Goal: Entertainment & Leisure: Consume media (video, audio)

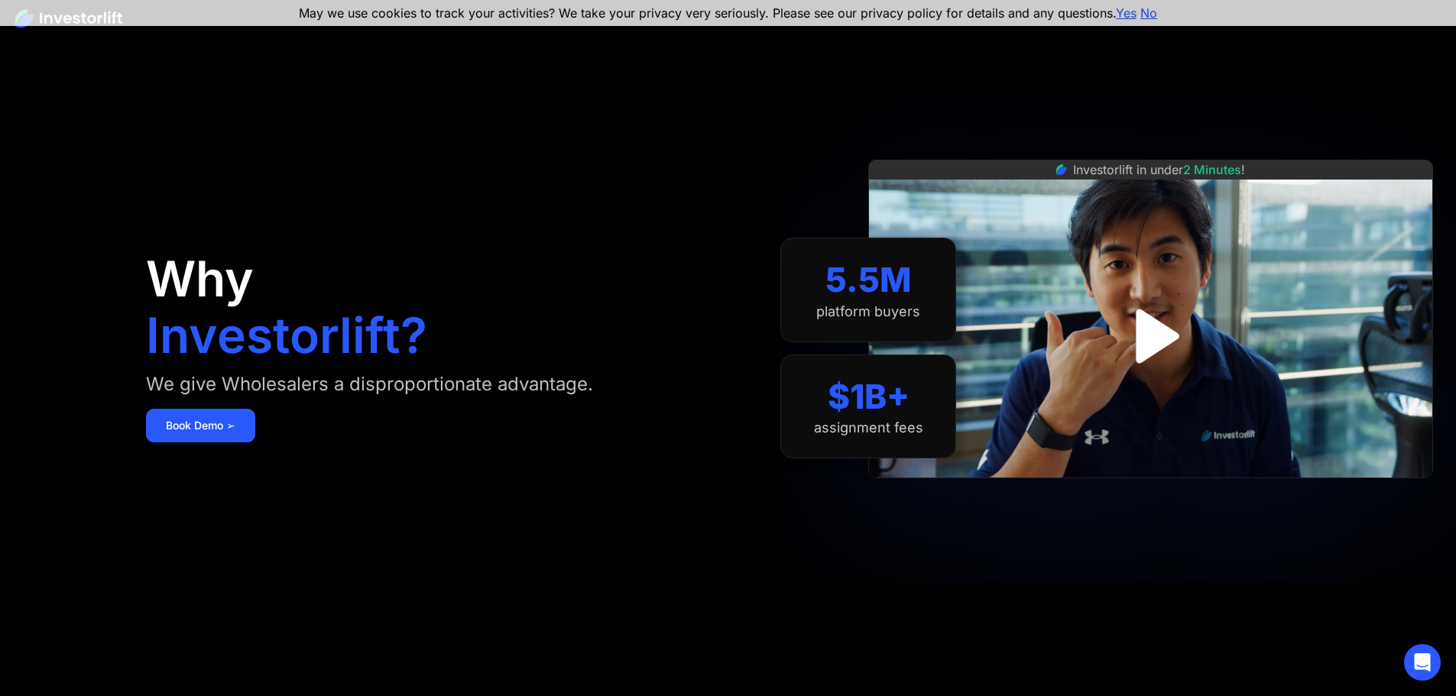
click at [1171, 334] on img "open lightbox" at bounding box center [1151, 336] width 98 height 98
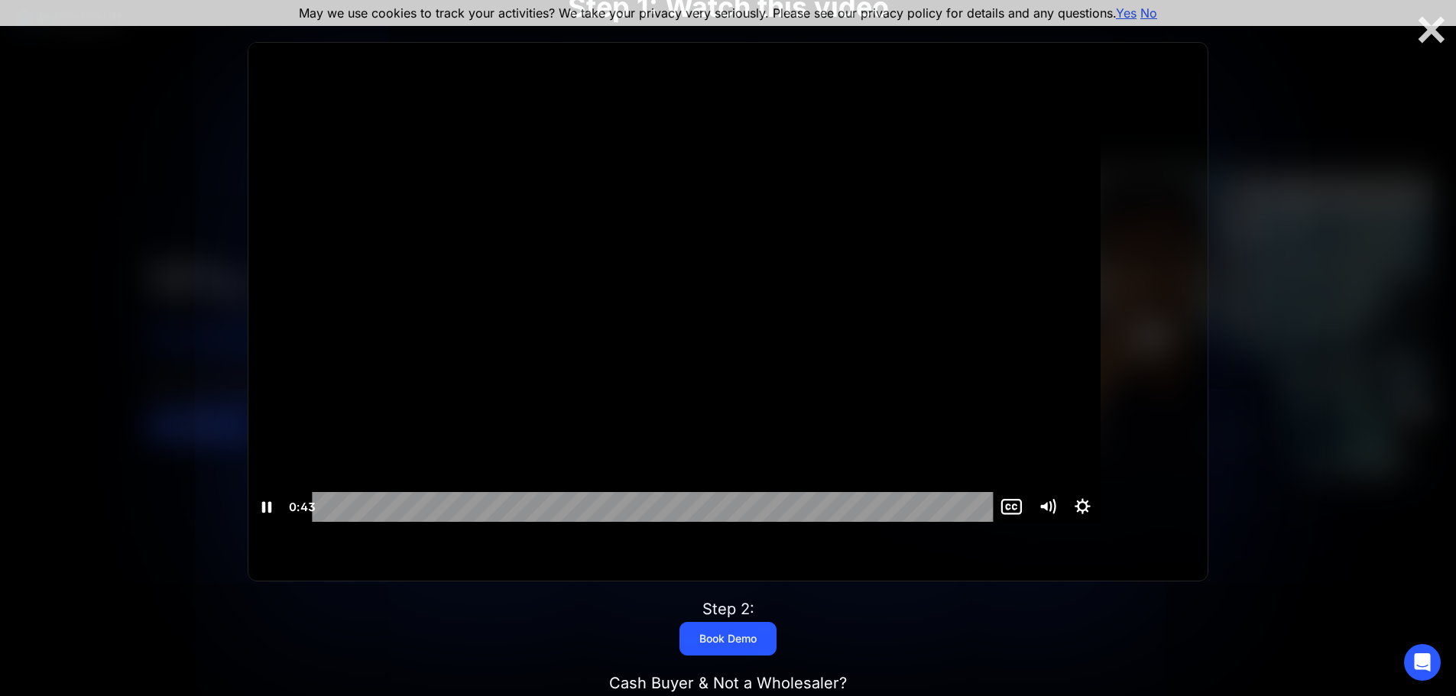
click at [666, 365] on div at bounding box center [674, 282] width 852 height 479
click at [378, 522] on div "0:00" at bounding box center [656, 507] width 660 height 30
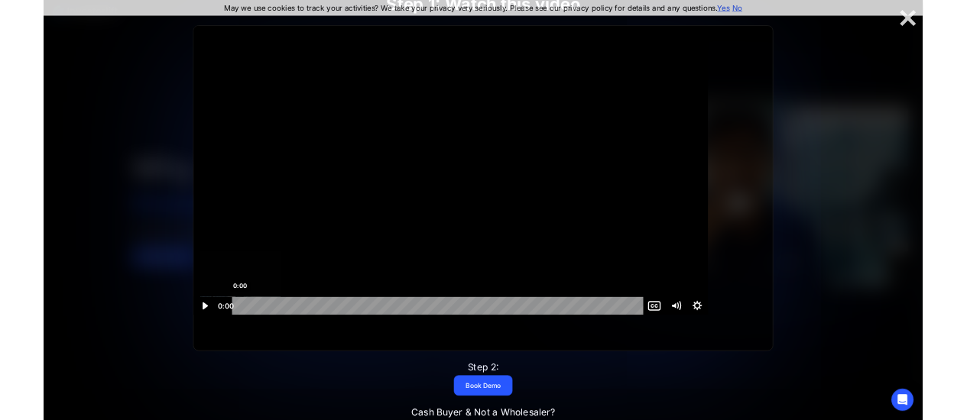
scroll to position [1, 0]
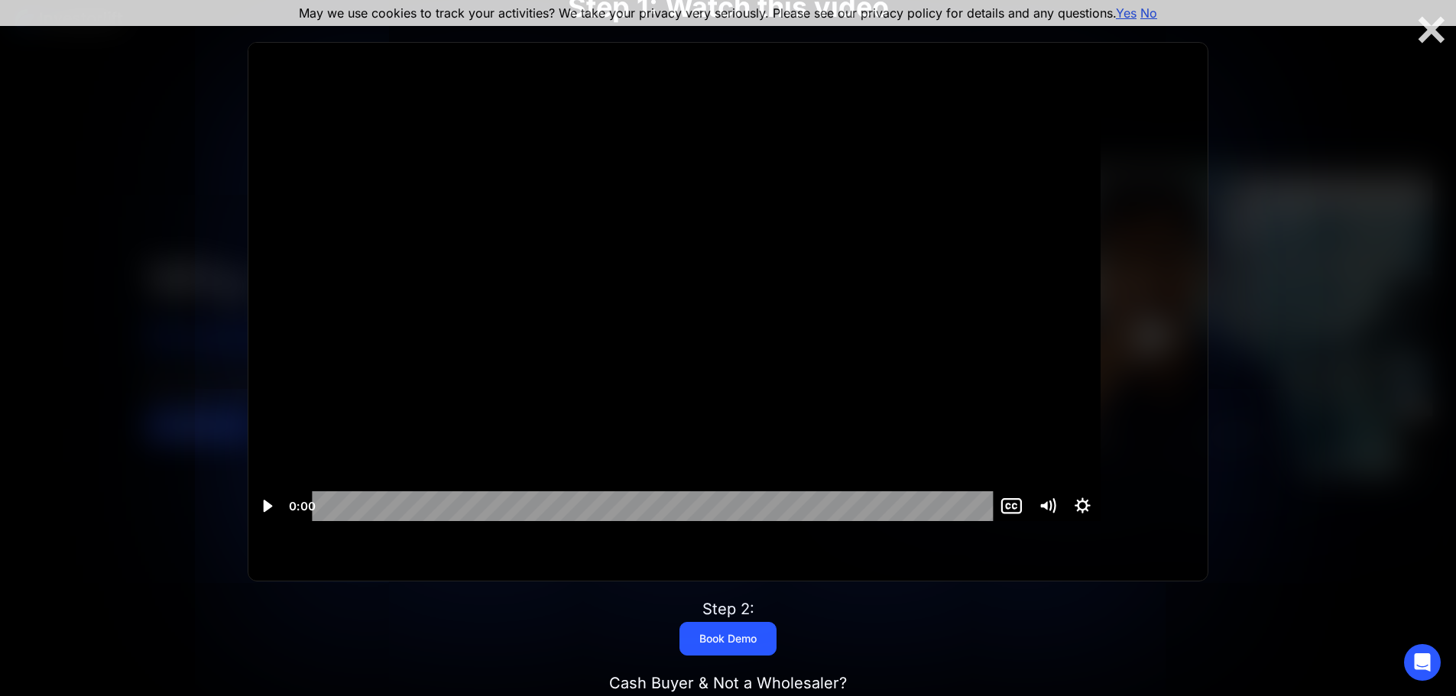
click at [568, 264] on div at bounding box center [674, 281] width 852 height 479
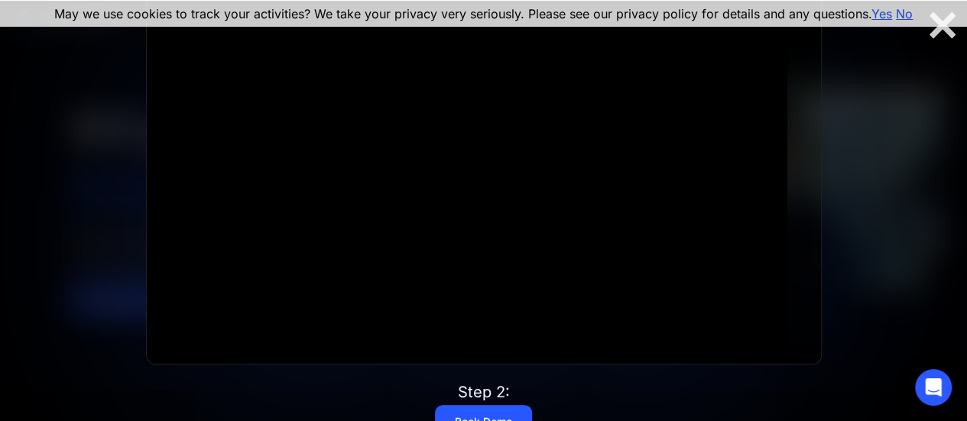
scroll to position [0, 0]
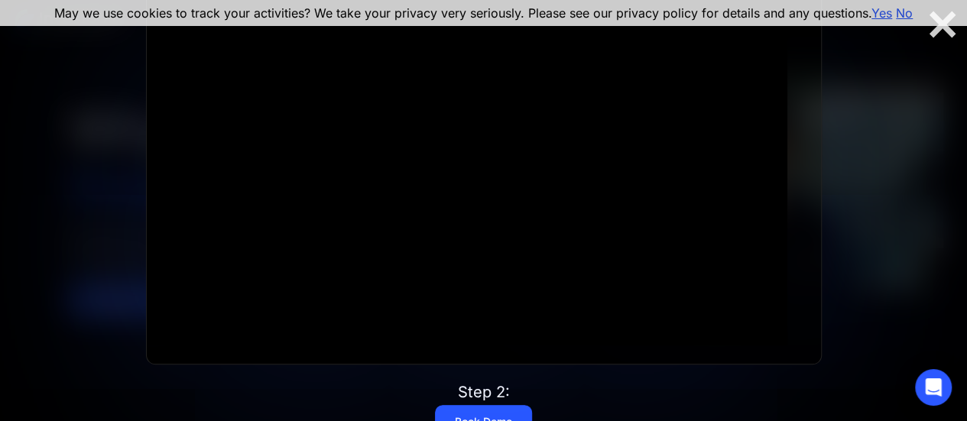
click at [938, 24] on div "May we use cookies to track your activities? We take your privacy very seriousl…" at bounding box center [483, 13] width 967 height 26
click at [946, 31] on div at bounding box center [942, 24] width 49 height 32
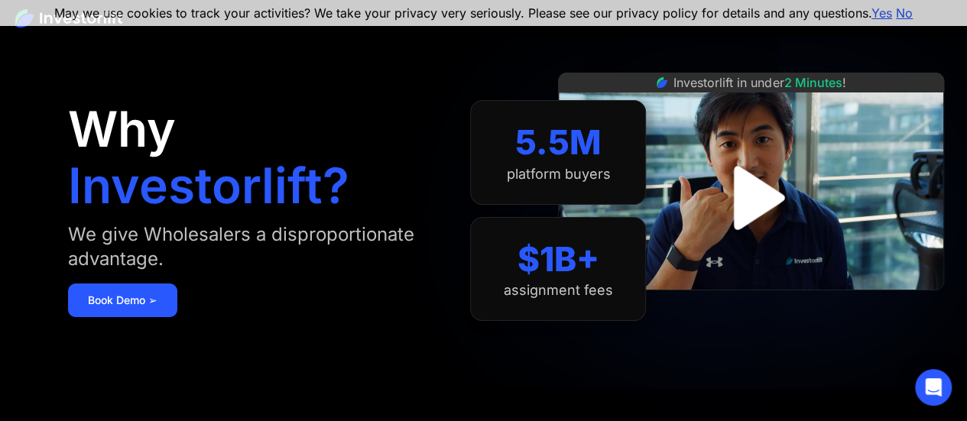
click at [772, 200] on img "open lightbox" at bounding box center [750, 198] width 115 height 115
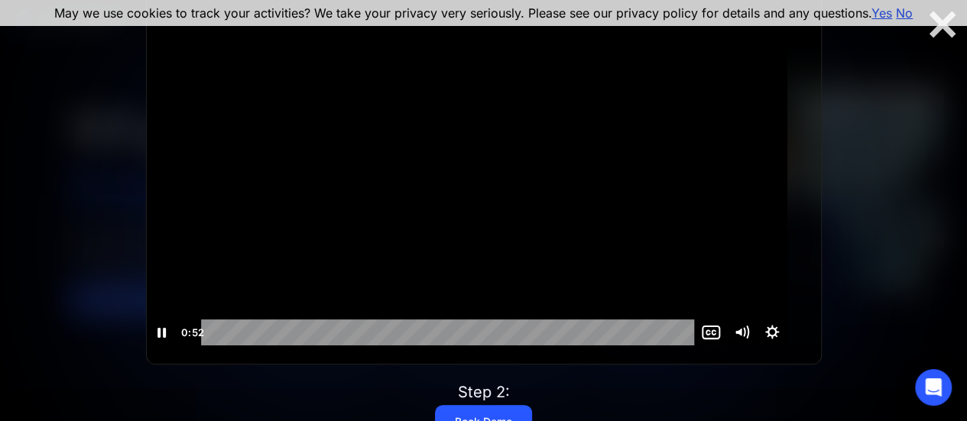
click at [698, 202] on div at bounding box center [467, 165] width 640 height 360
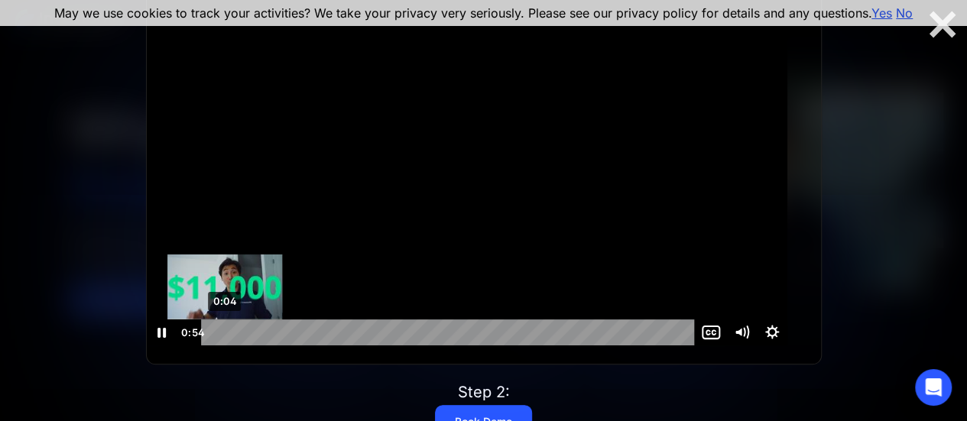
click at [241, 339] on div "0:04" at bounding box center [449, 332] width 475 height 26
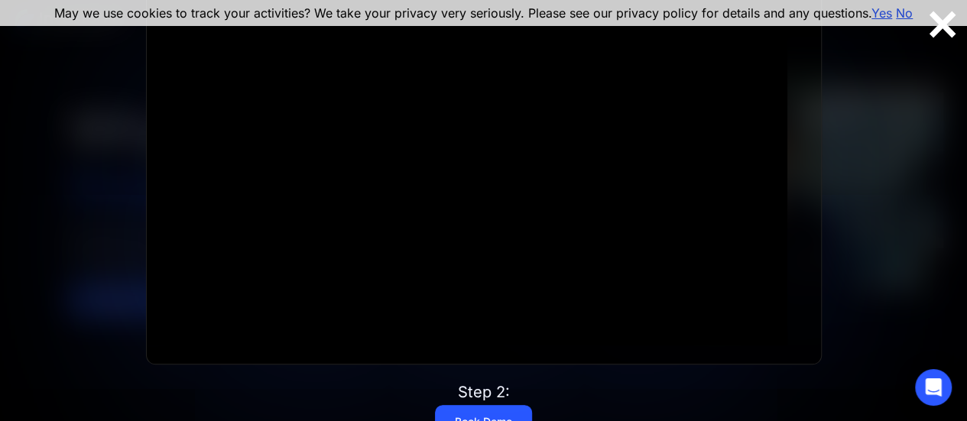
click at [941, 31] on div at bounding box center [942, 24] width 49 height 32
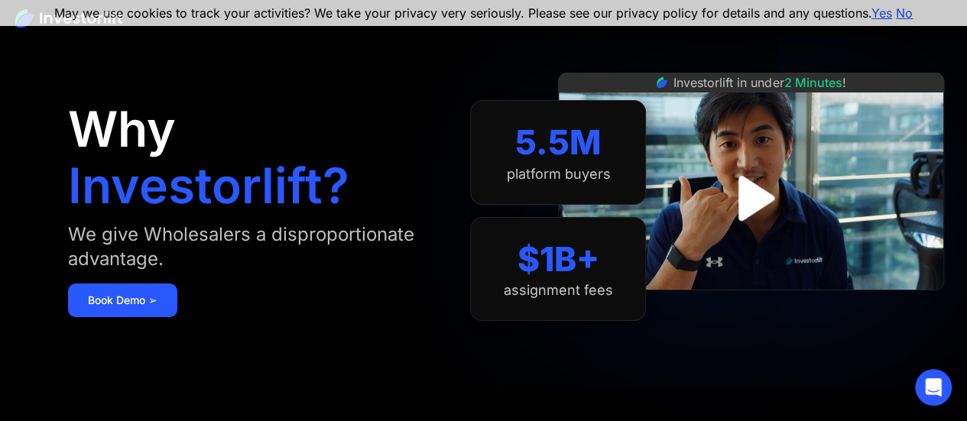
click at [804, 228] on img at bounding box center [751, 182] width 386 height 218
click at [786, 219] on img "open lightbox" at bounding box center [751, 197] width 99 height 99
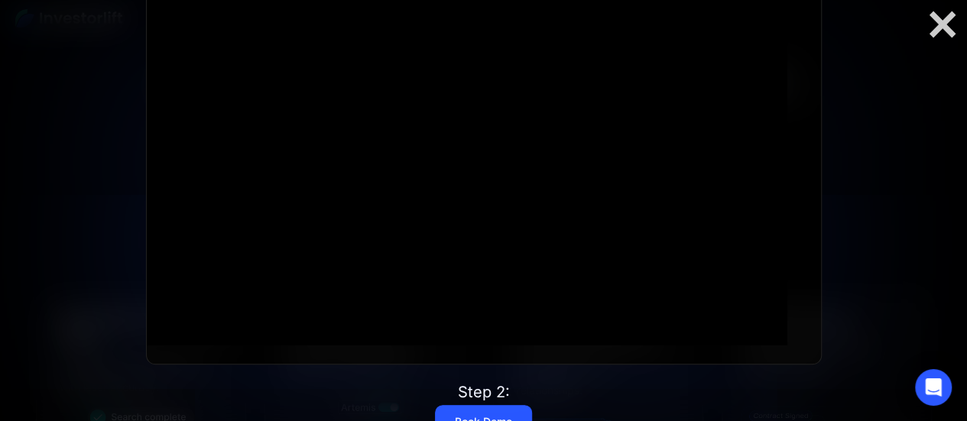
scroll to position [586, 0]
click at [947, 21] on div at bounding box center [942, 24] width 49 height 32
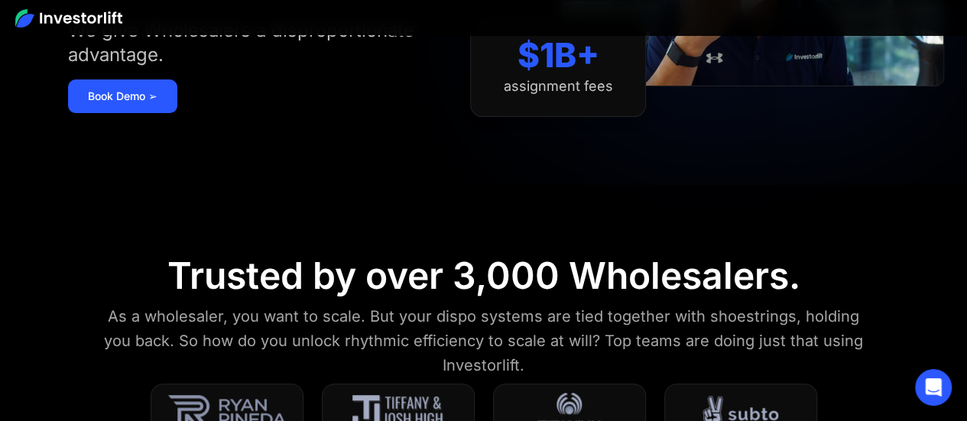
scroll to position [0, 0]
